Goal: Information Seeking & Learning: Learn about a topic

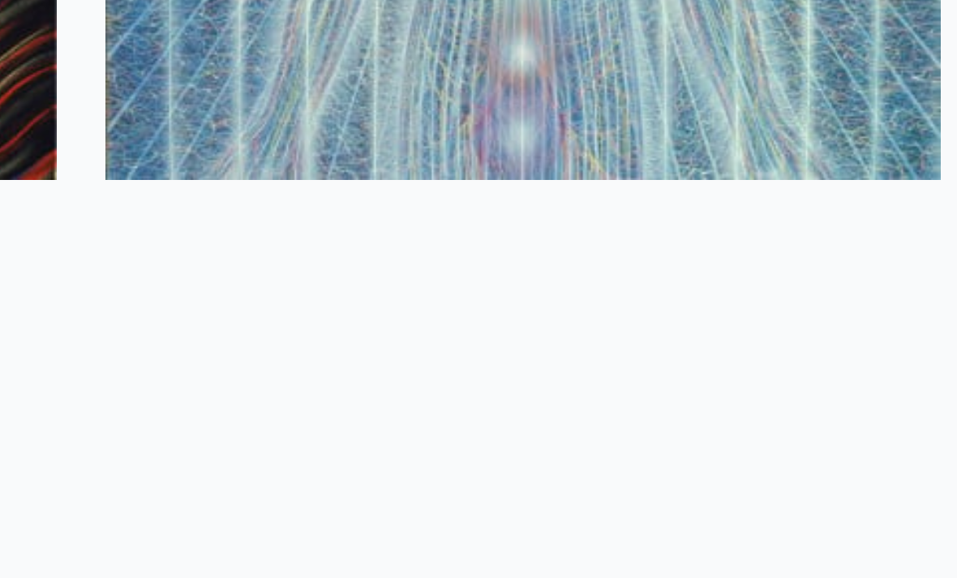
scroll to position [2247, 0]
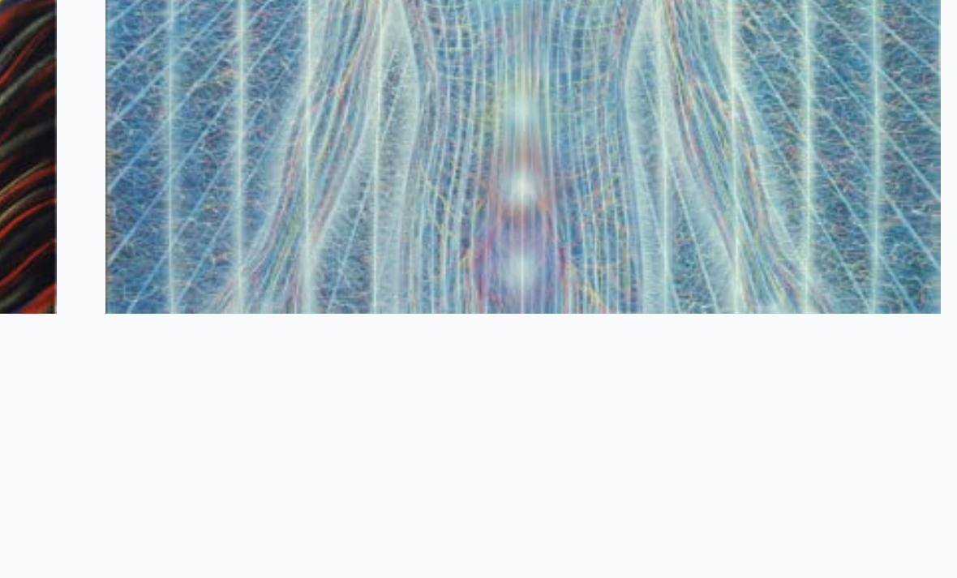
click at [306, 310] on img at bounding box center [389, 393] width 167 height 167
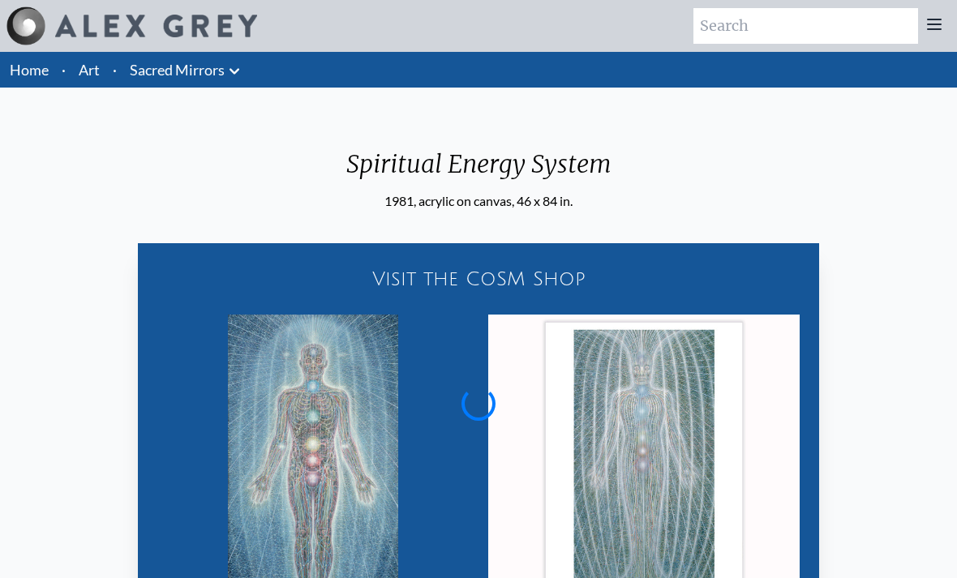
scroll to position [4, 0]
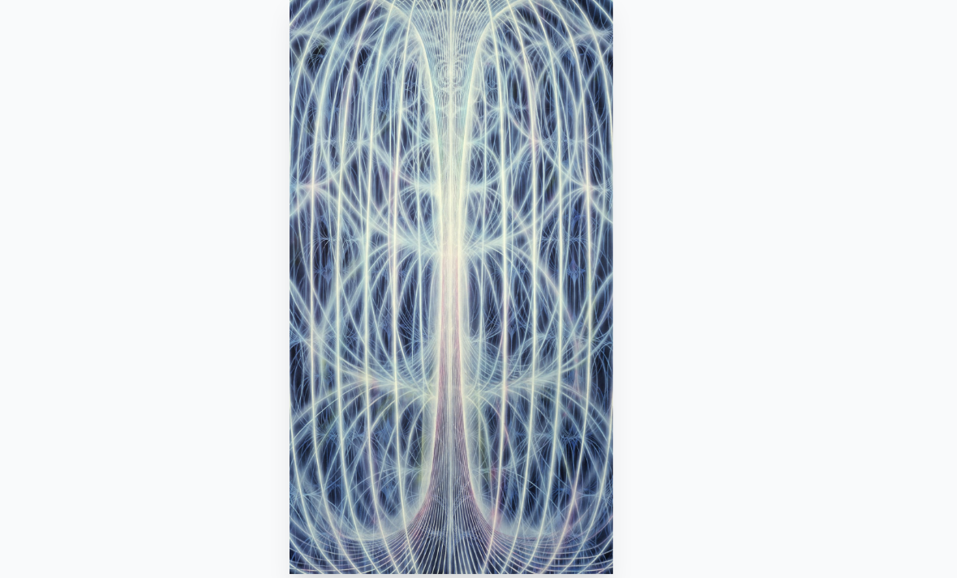
scroll to position [58, 0]
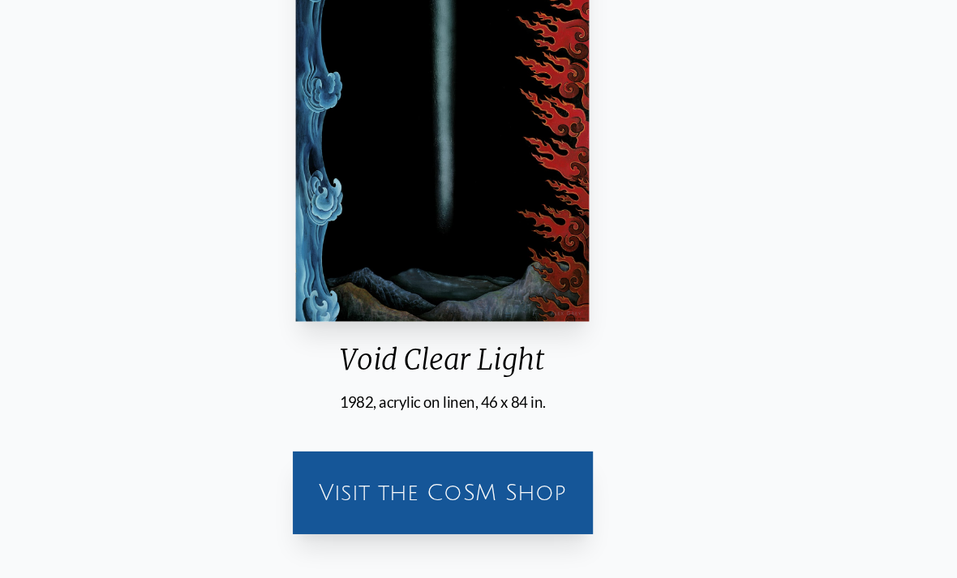
scroll to position [160, 0]
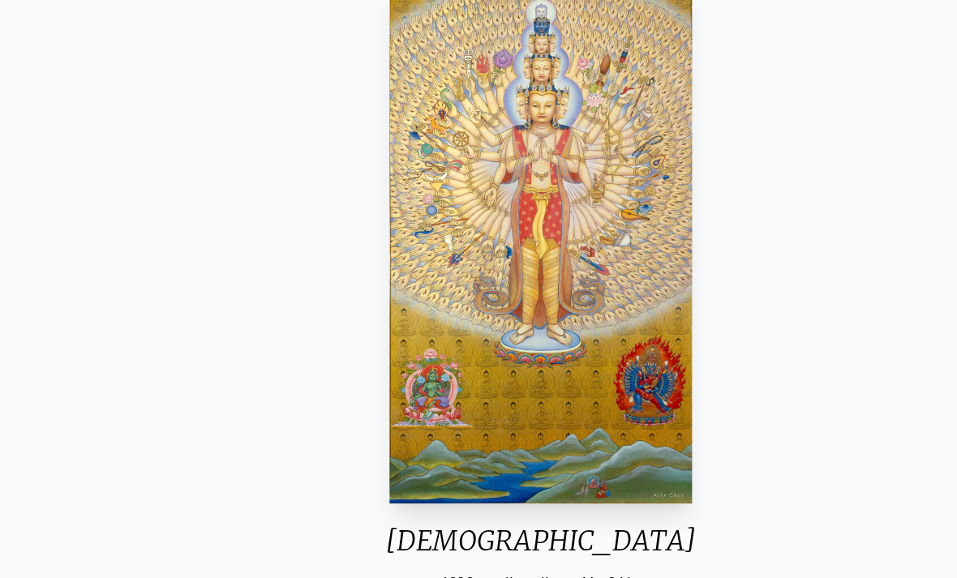
scroll to position [119, 0]
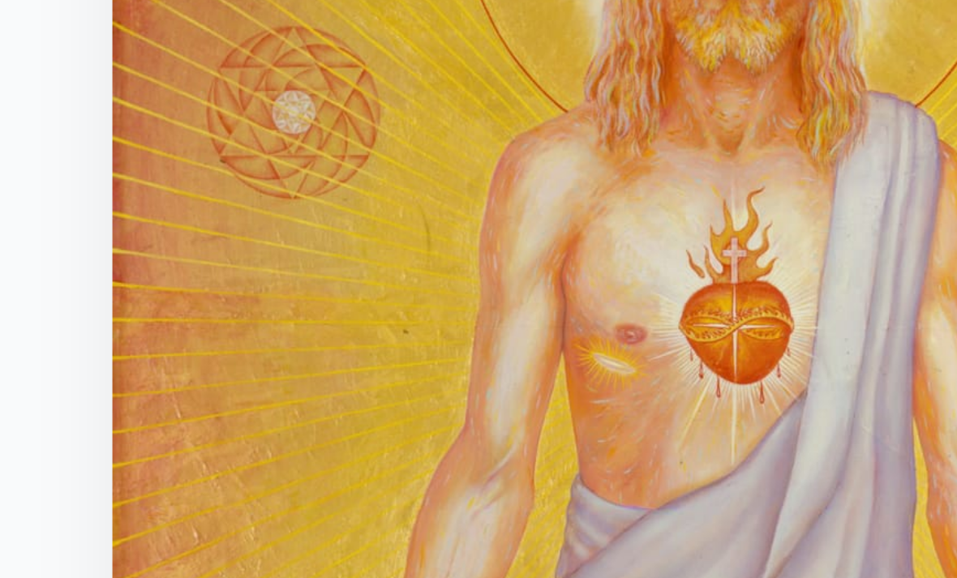
click at [351, 51] on img "20 / 23" at bounding box center [478, 235] width 255 height 462
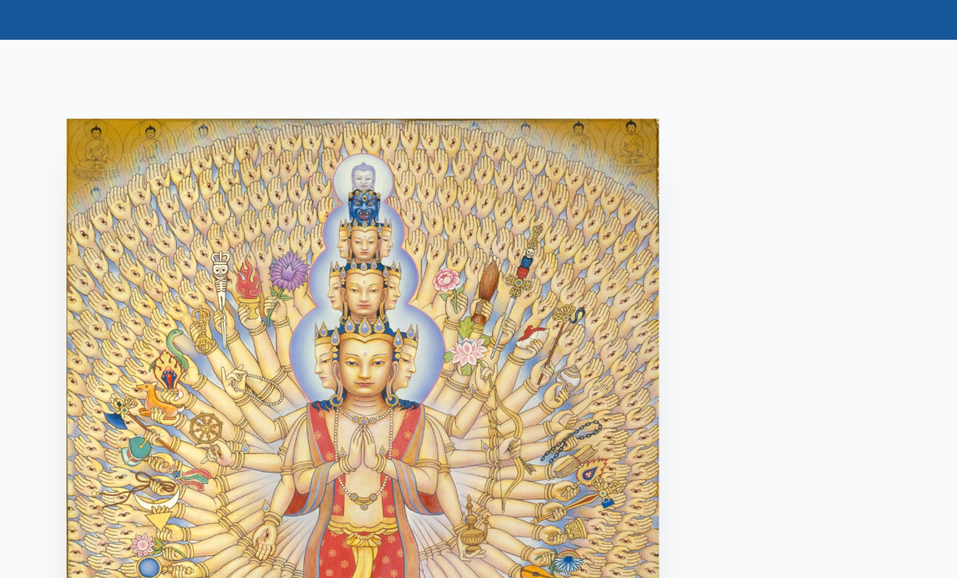
scroll to position [60, 0]
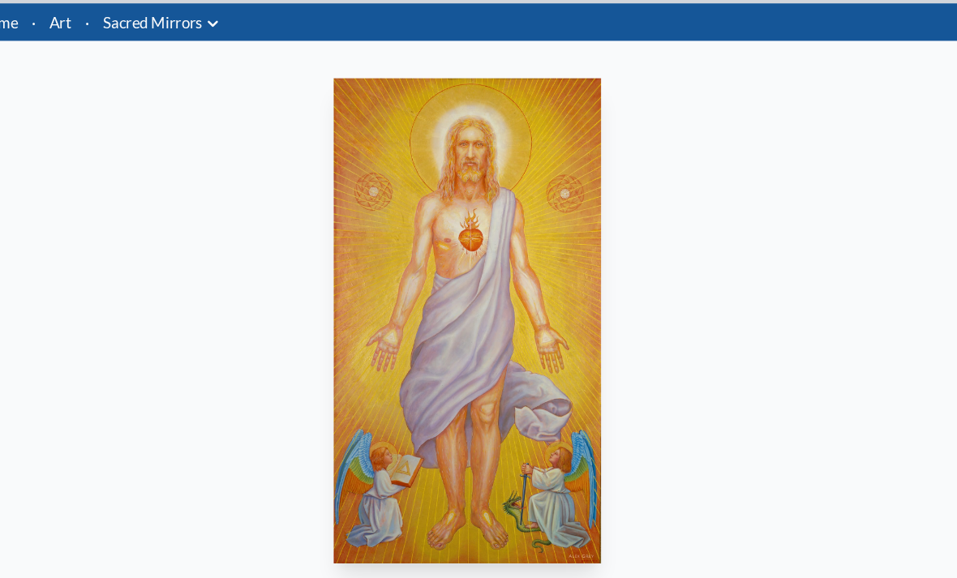
scroll to position [59, 0]
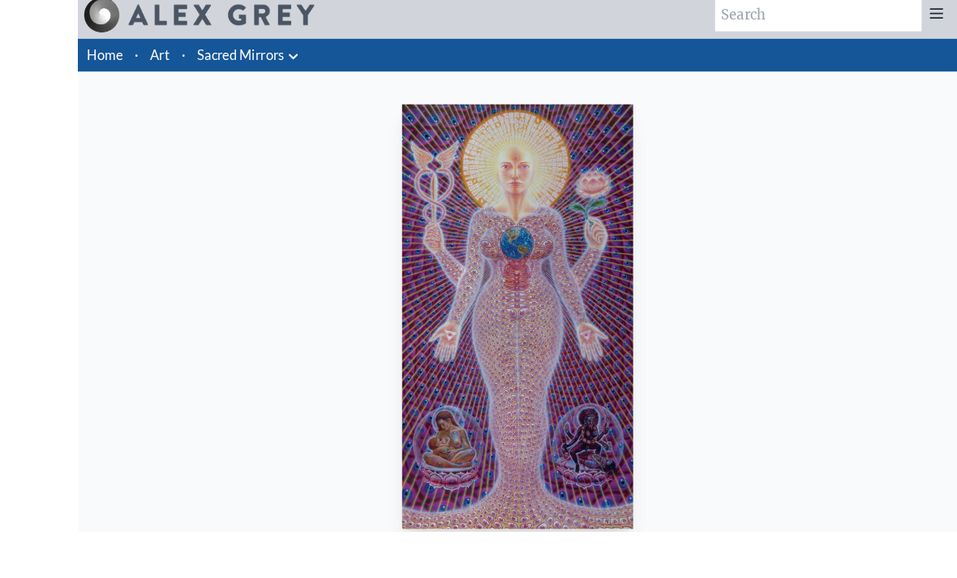
scroll to position [20, 0]
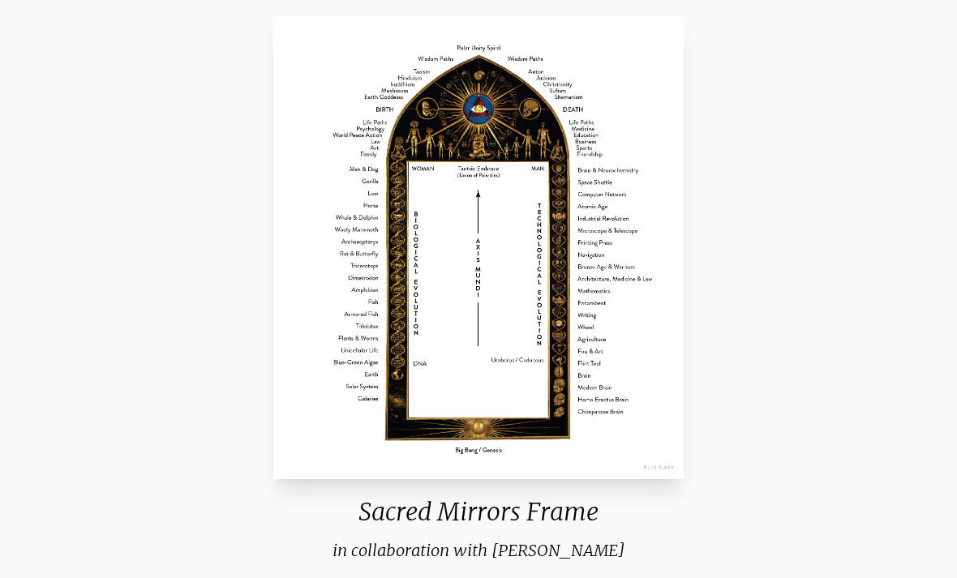
scroll to position [106, 0]
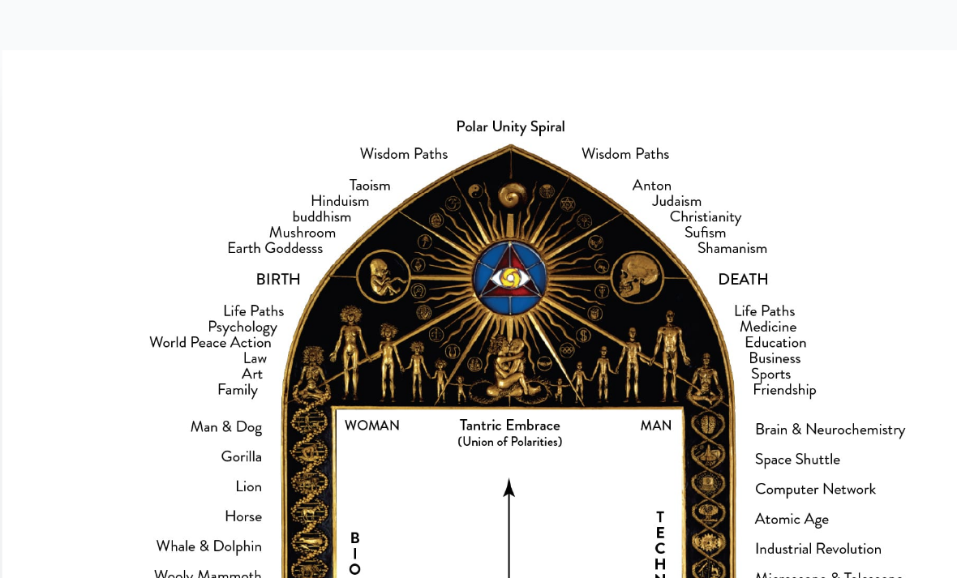
scroll to position [98, 0]
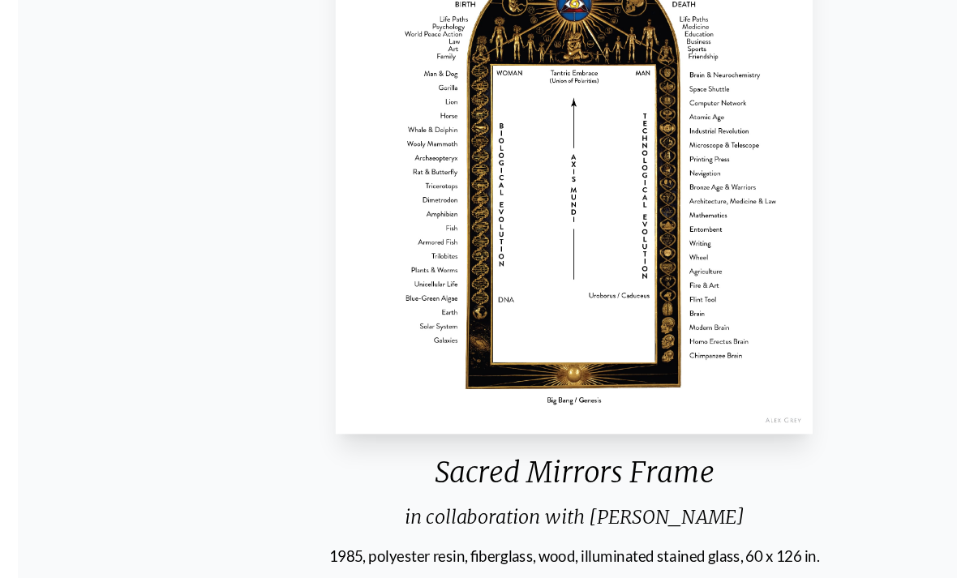
scroll to position [191, 0]
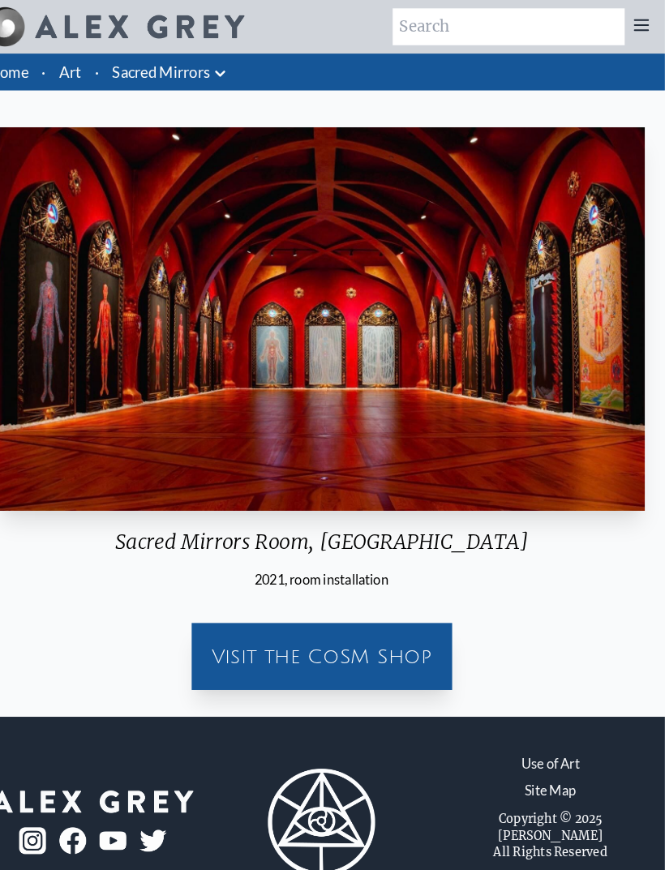
scroll to position [12, 0]
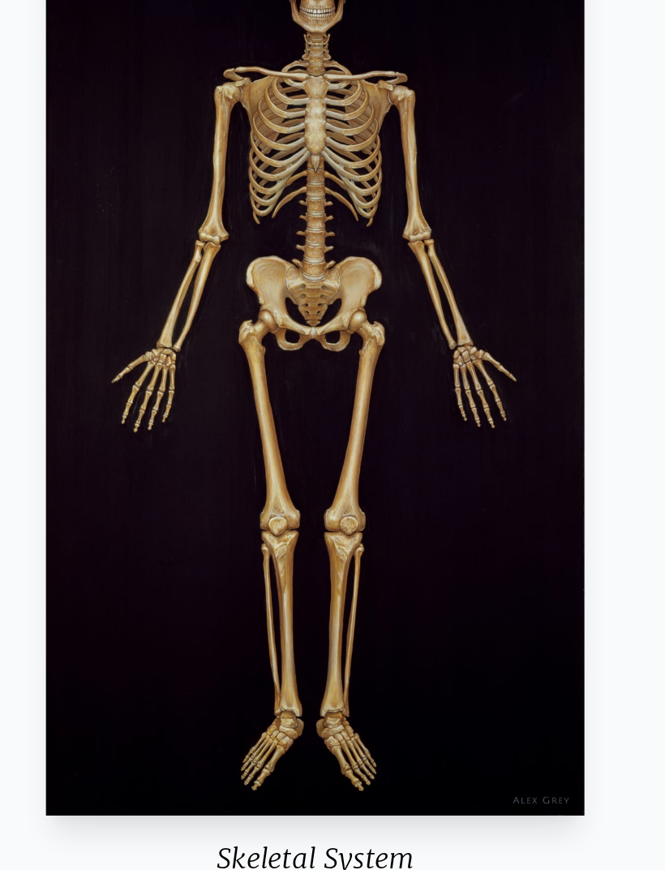
scroll to position [82, 0]
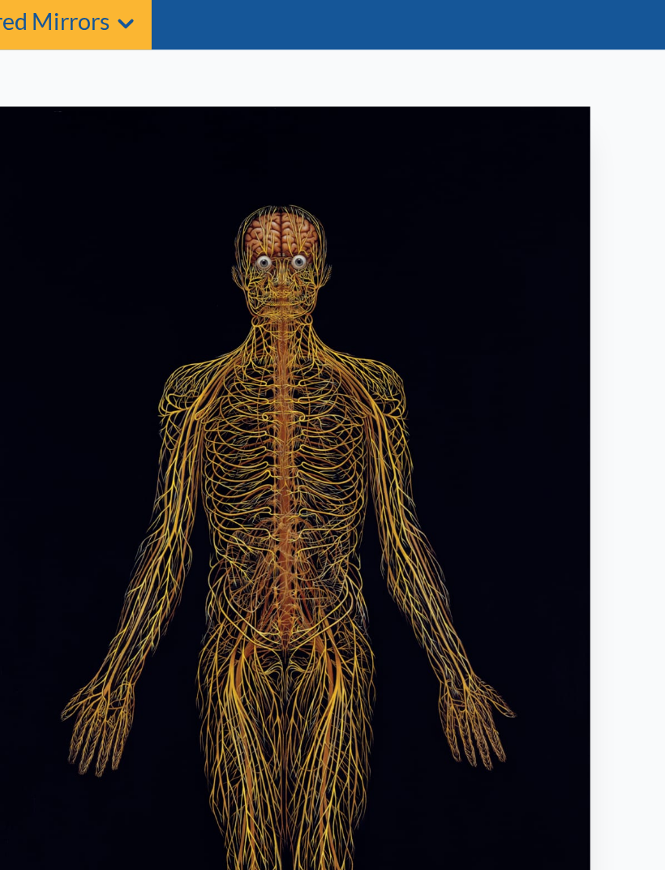
scroll to position [54, 0]
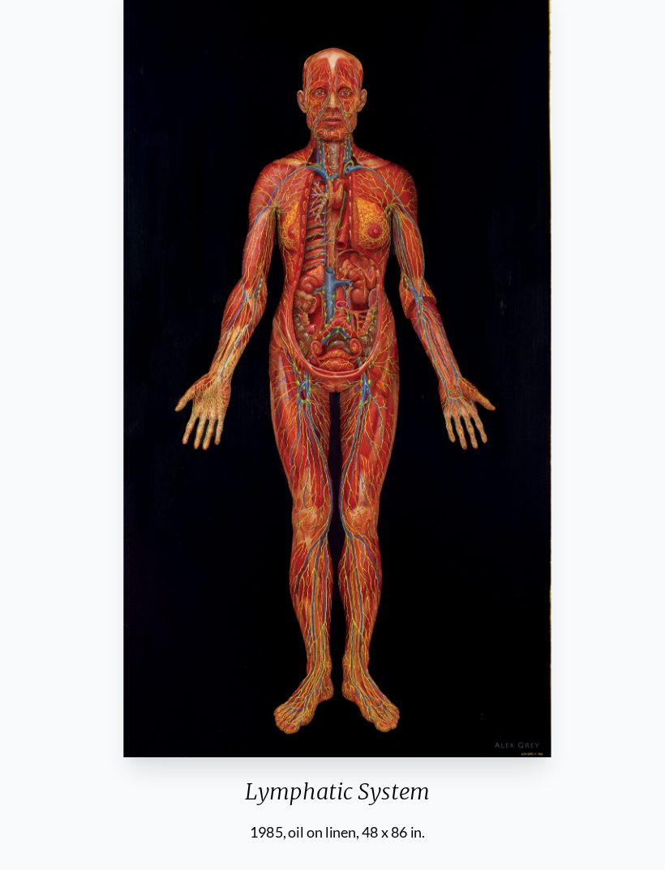
scroll to position [96, 0]
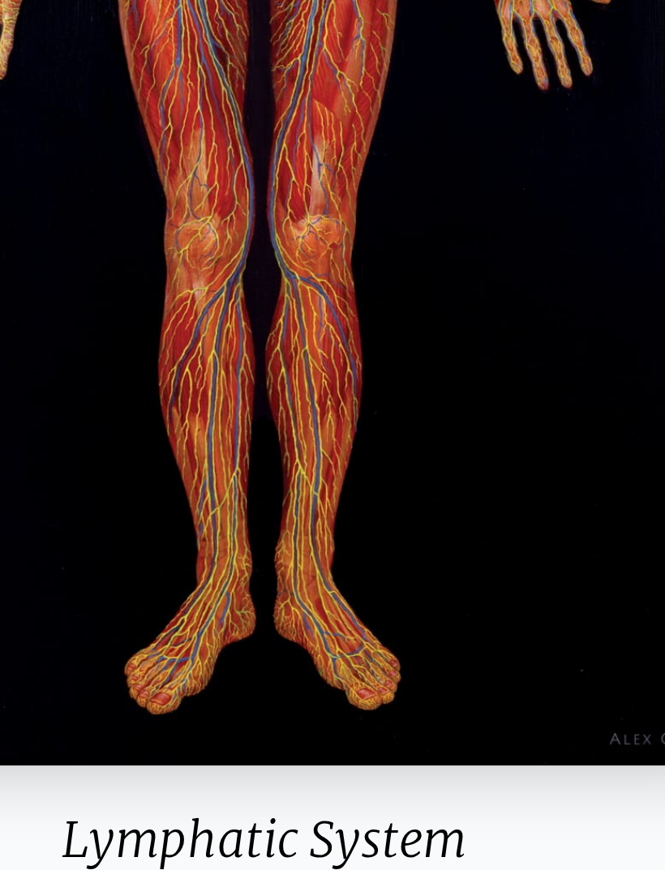
scroll to position [46, 0]
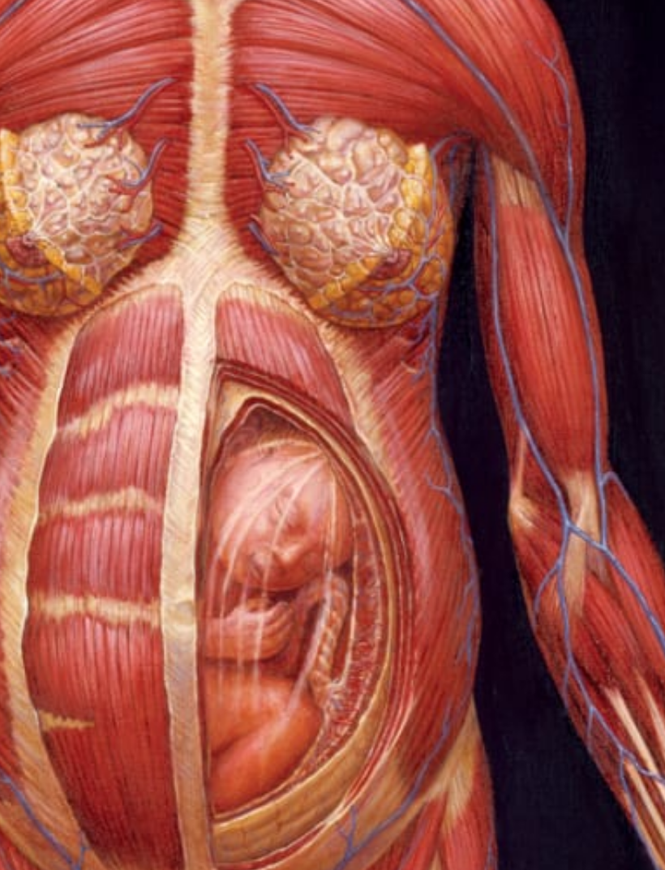
click at [146, 77] on img "8 / 23" at bounding box center [332, 425] width 373 height 696
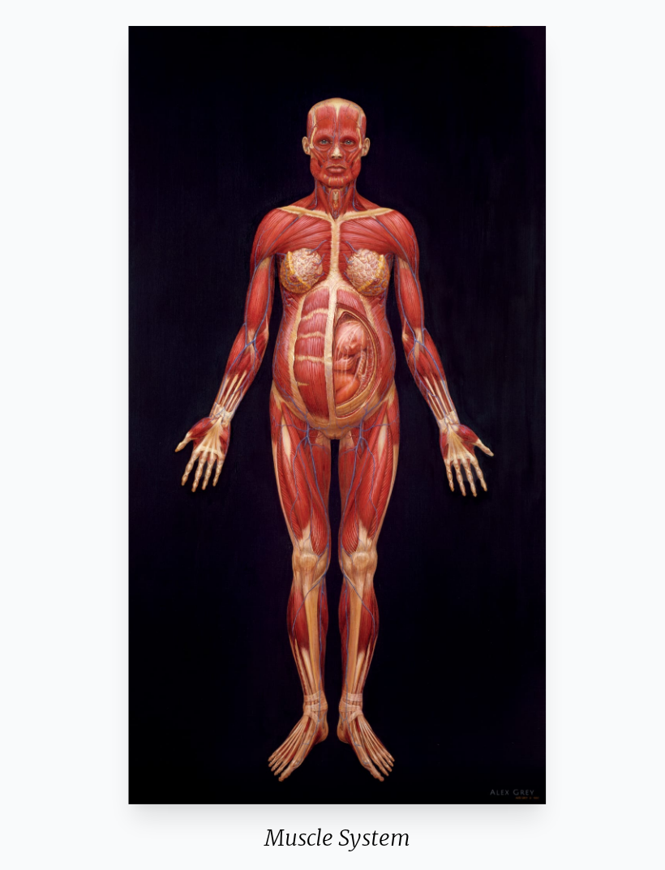
scroll to position [60, 0]
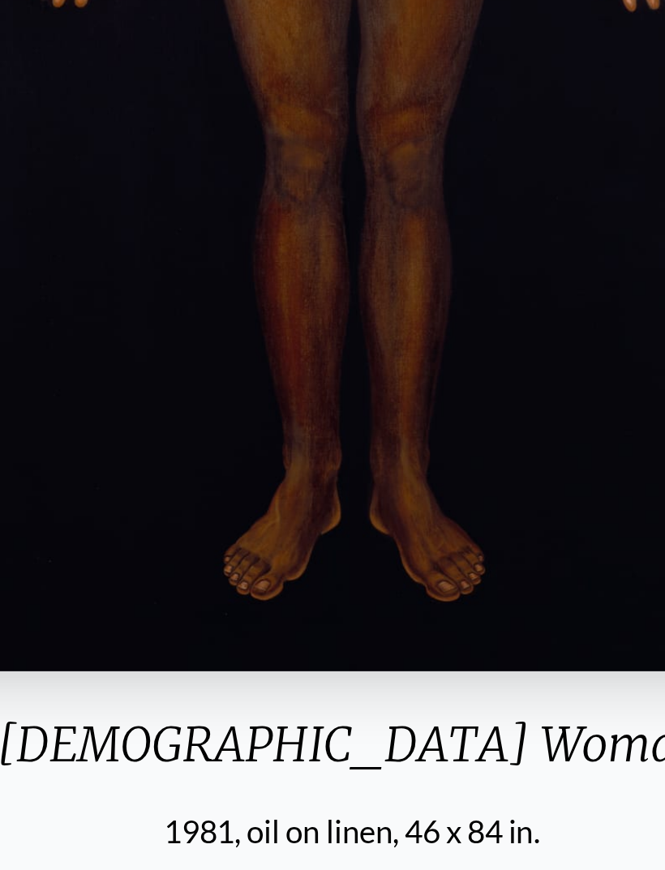
scroll to position [81, 0]
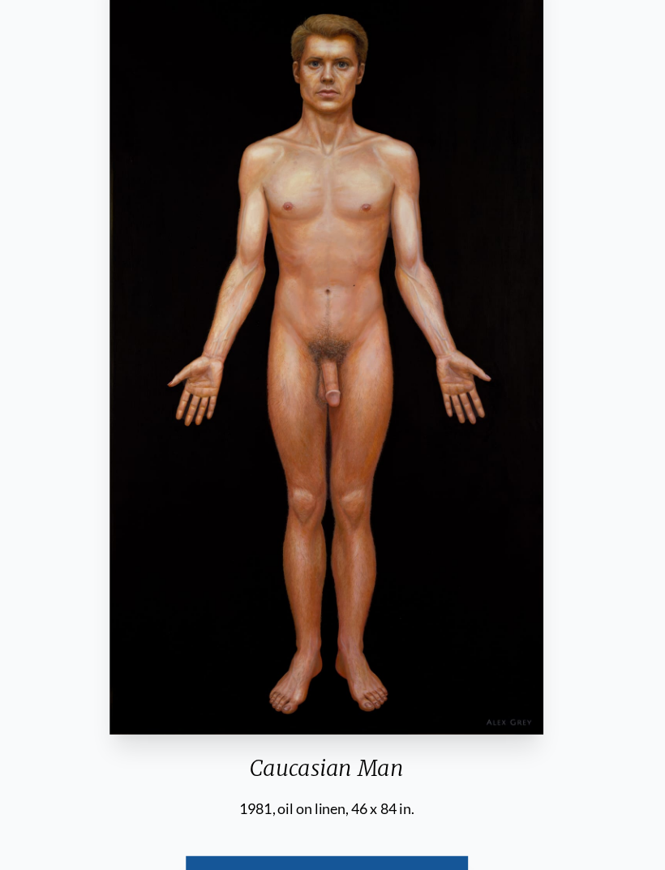
scroll to position [120, 0]
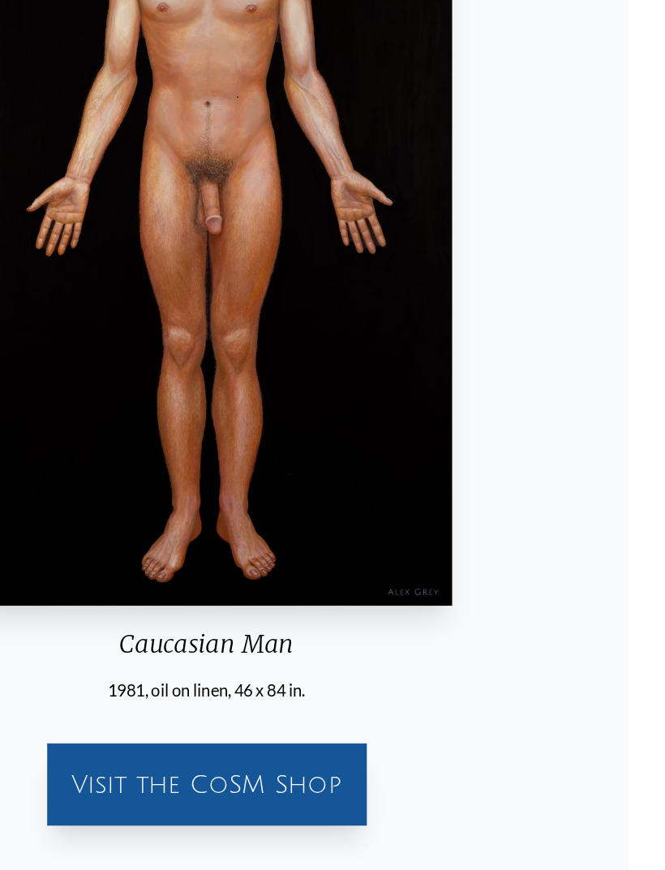
scroll to position [208, 0]
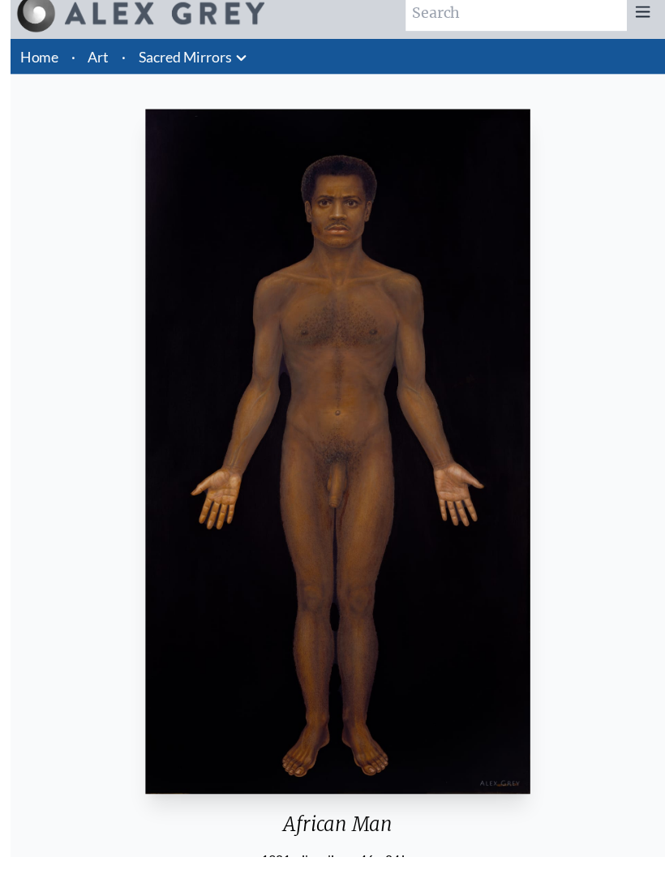
scroll to position [42, 0]
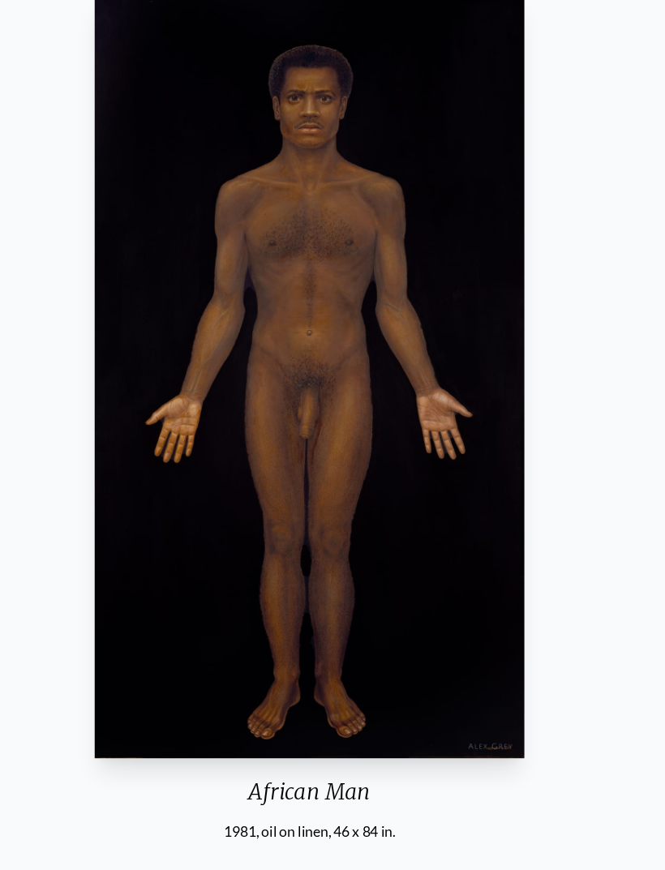
scroll to position [101, 0]
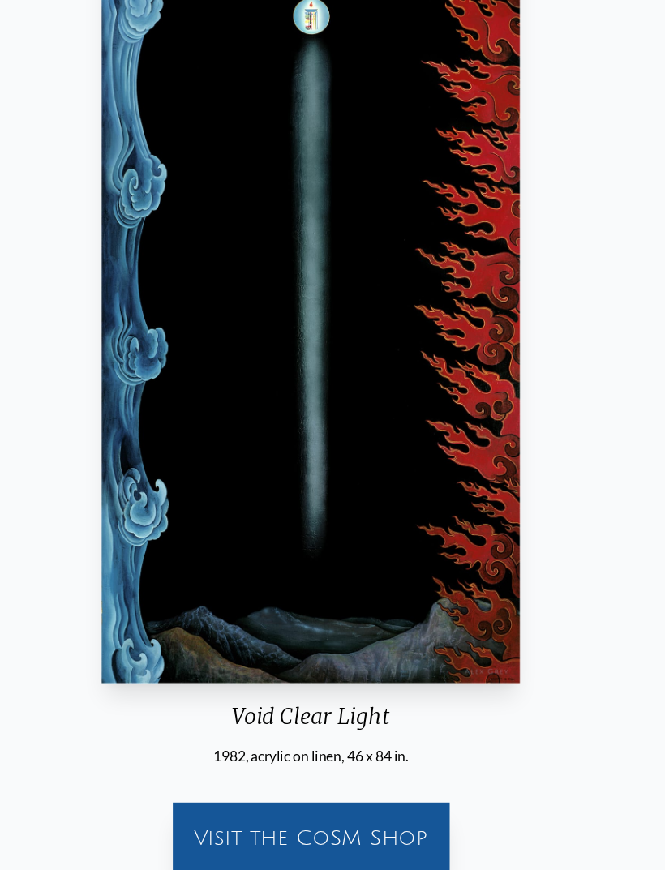
scroll to position [191, 0]
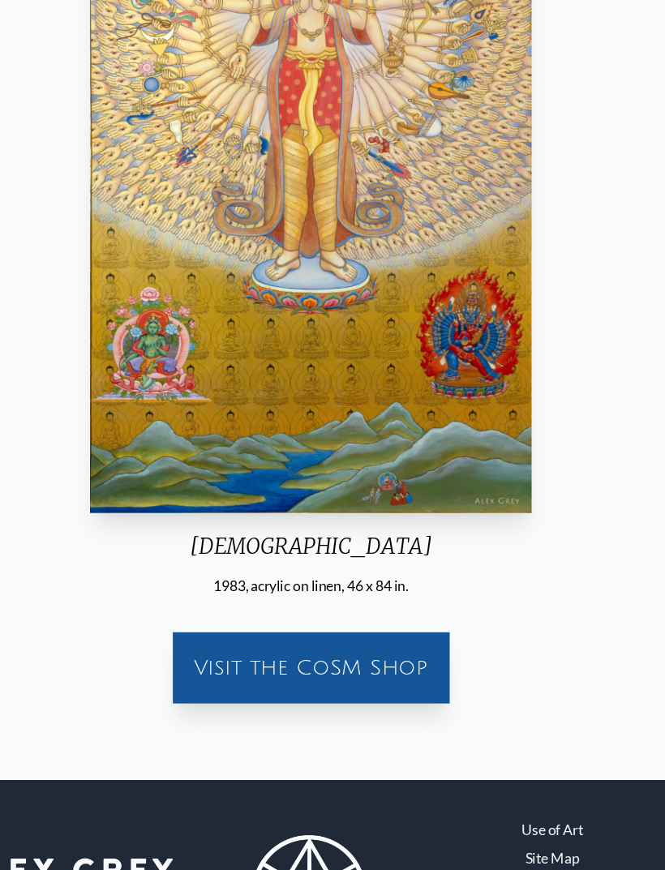
scroll to position [380, 0]
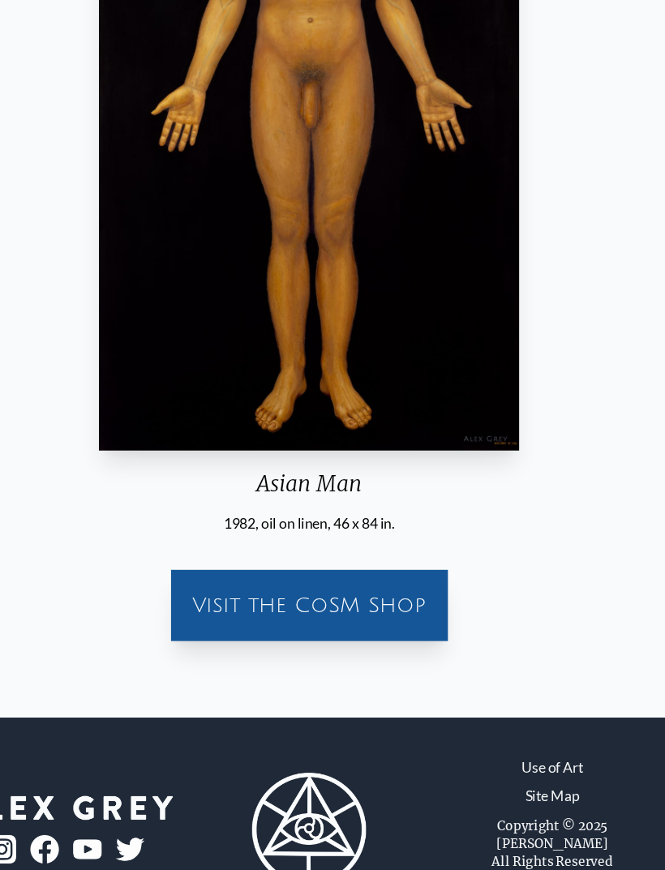
scroll to position [42, 0]
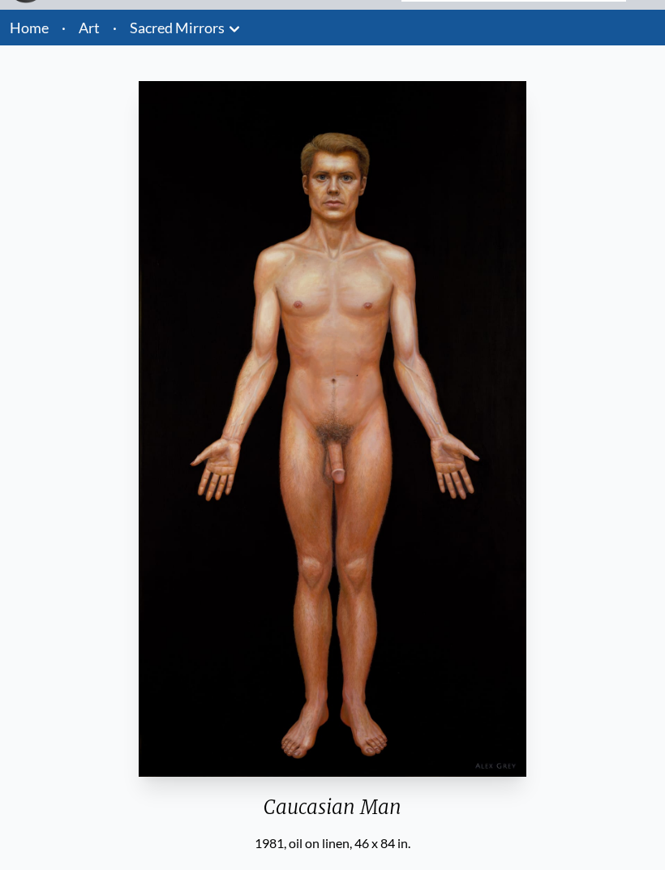
click at [91, 31] on link "Art" at bounding box center [89, 27] width 21 height 23
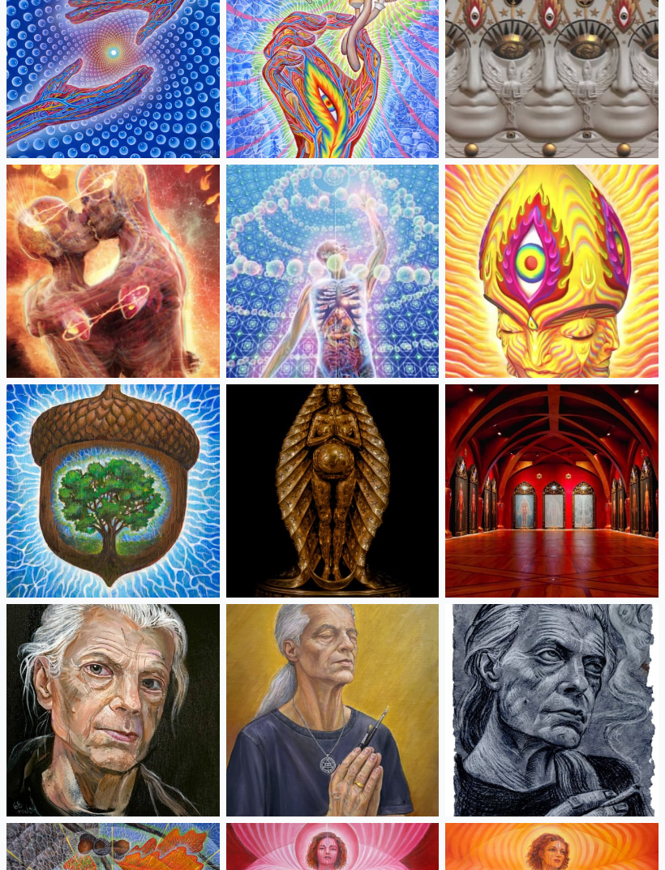
scroll to position [362, 0]
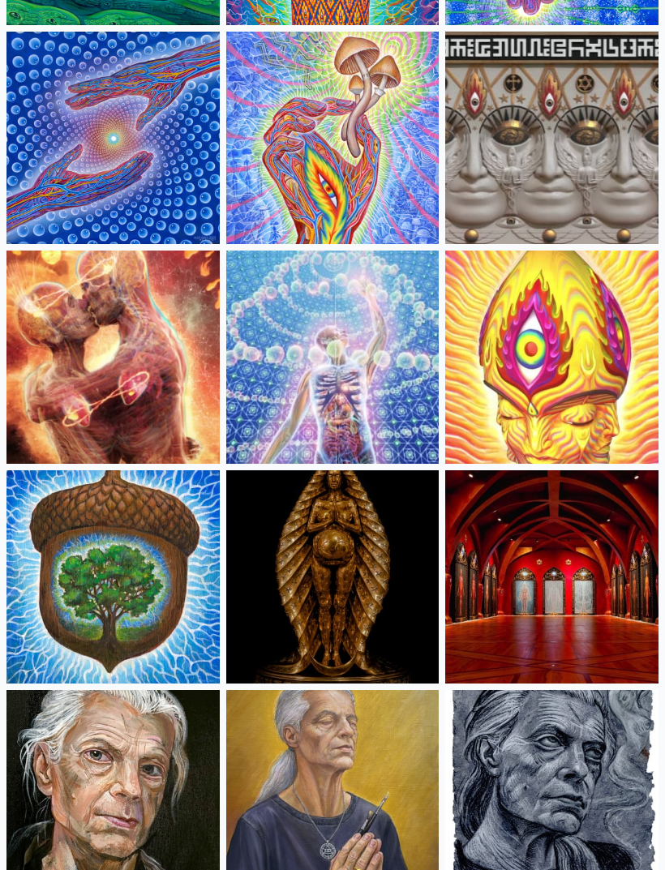
click at [65, 403] on img at bounding box center [112, 356] width 213 height 213
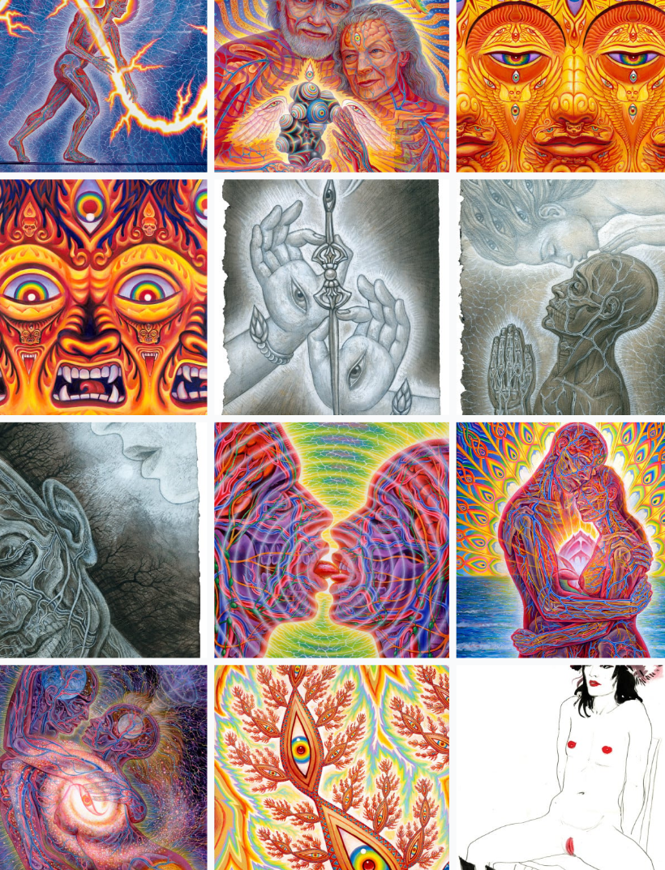
scroll to position [5683, 0]
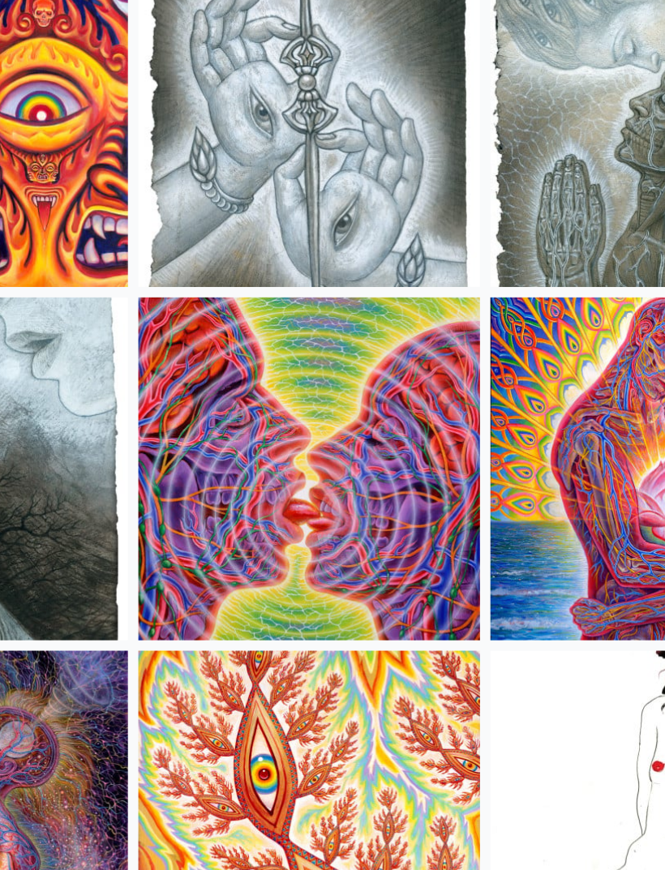
click at [226, 416] on img at bounding box center [332, 522] width 213 height 213
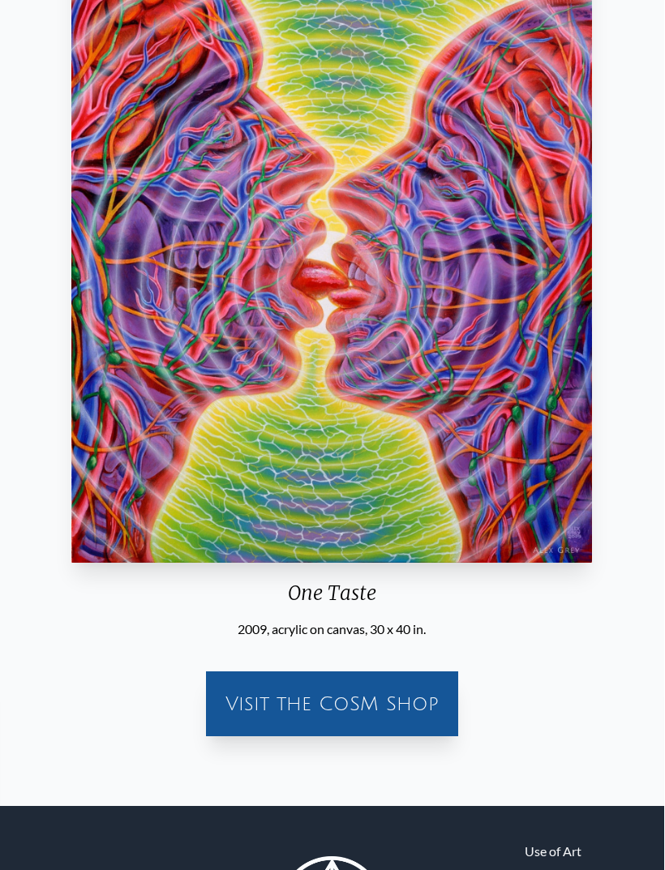
scroll to position [261, 0]
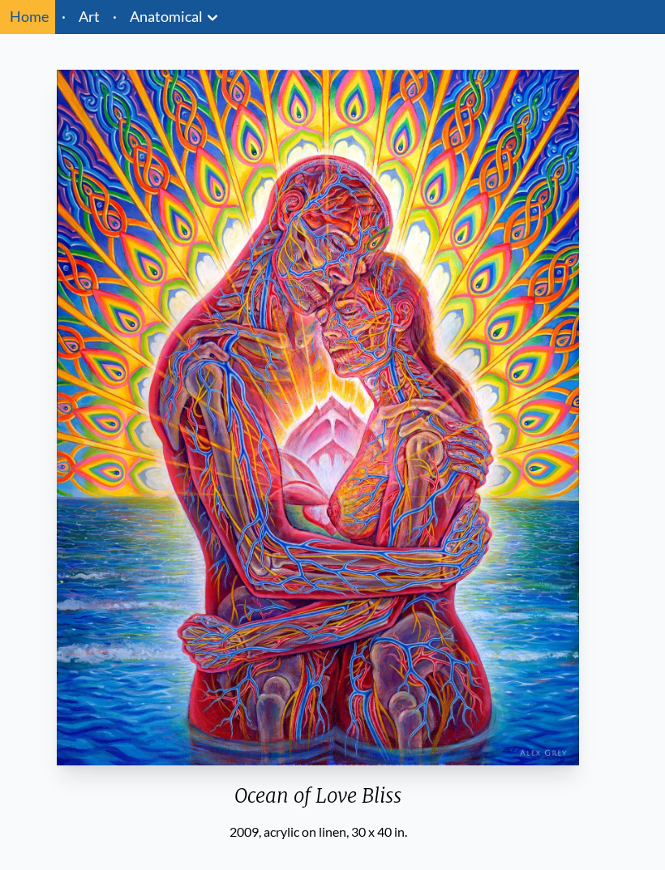
scroll to position [54, 0]
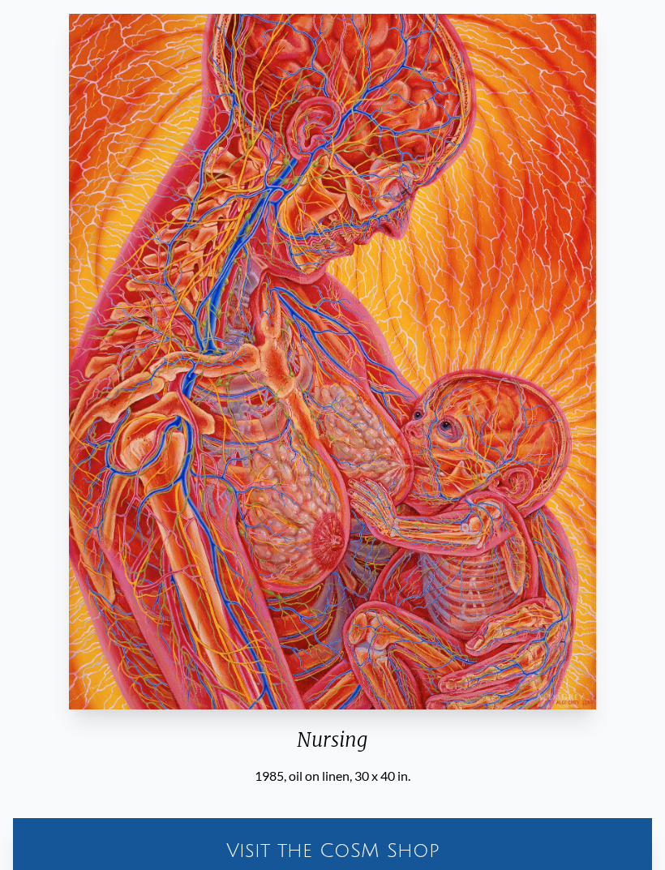
scroll to position [109, 0]
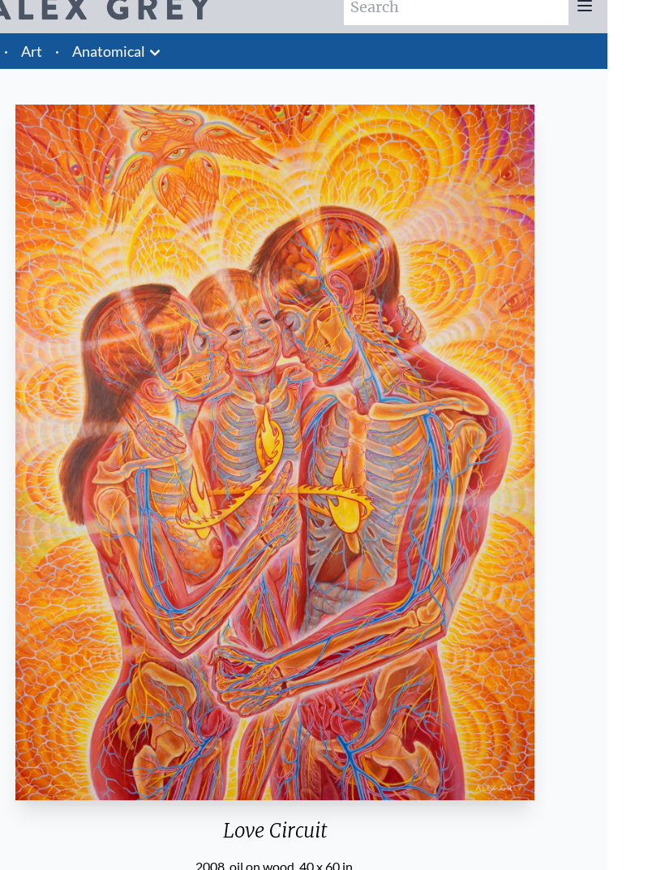
scroll to position [59, 0]
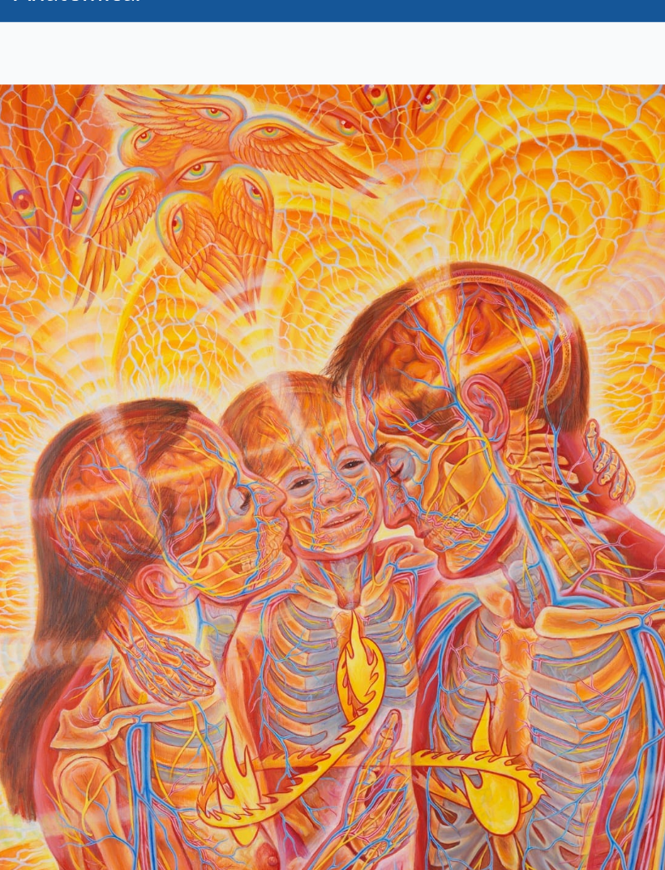
scroll to position [72, 0]
